Goal: Information Seeking & Learning: Learn about a topic

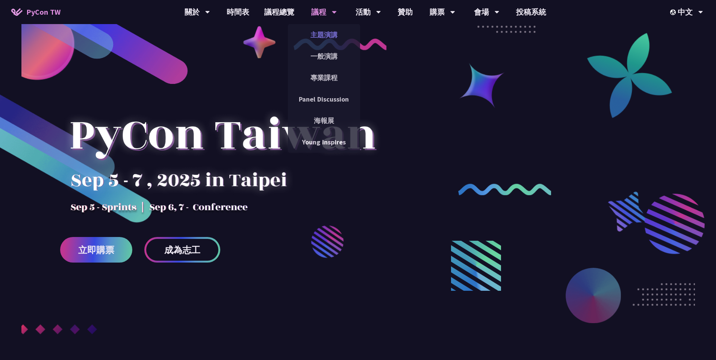
click at [324, 37] on link "主題演講" at bounding box center [324, 35] width 72 height 18
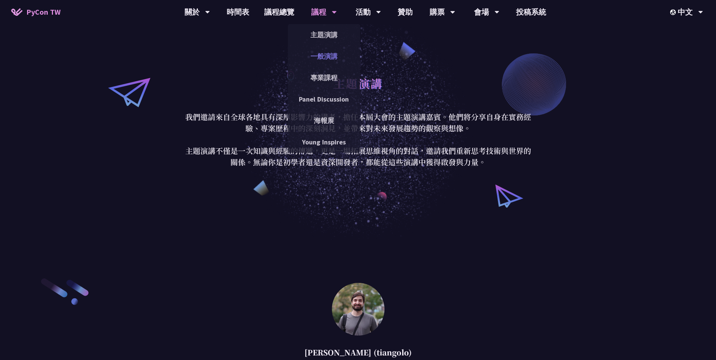
click at [315, 58] on link "一般演講" at bounding box center [324, 56] width 72 height 18
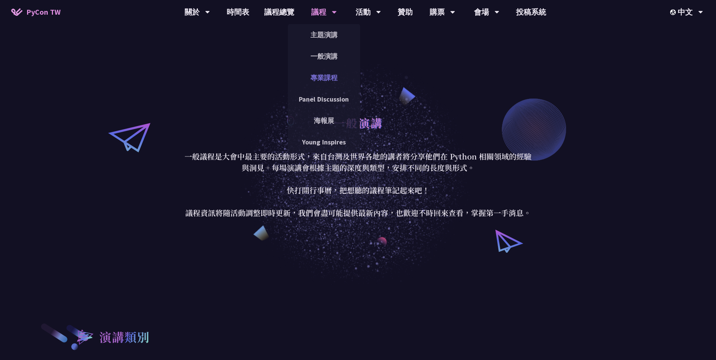
click at [331, 74] on link "專業課程" at bounding box center [324, 78] width 72 height 18
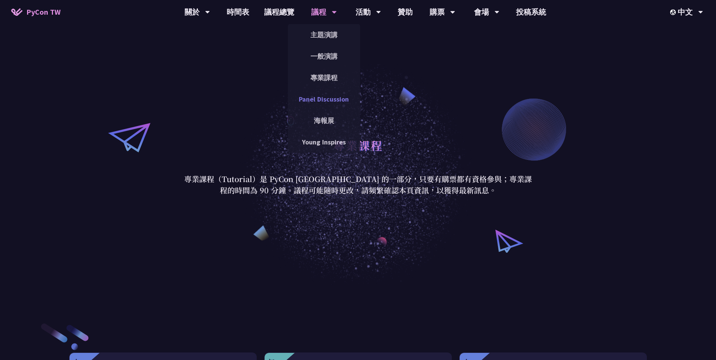
click at [327, 103] on link "Panel Discussion" at bounding box center [324, 99] width 72 height 18
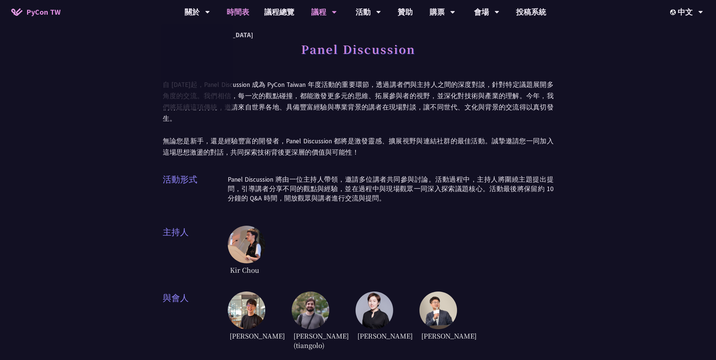
click at [238, 12] on link "時間表" at bounding box center [238, 12] width 38 height 24
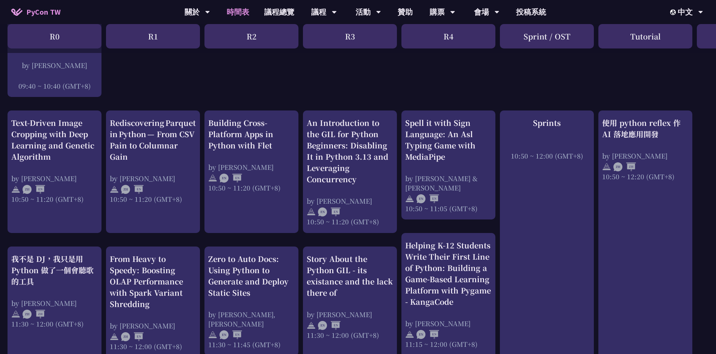
scroll to position [301, 0]
